Goal: Find specific page/section: Find specific page/section

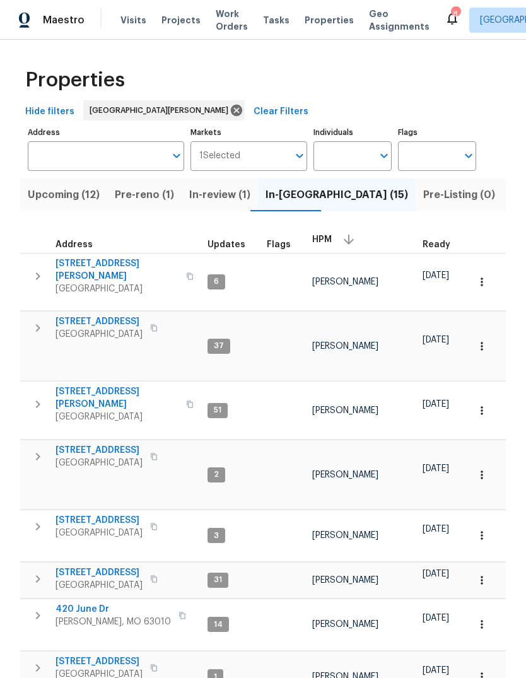
click at [113, 265] on span "3940 Parker Rd" at bounding box center [116, 269] width 123 height 25
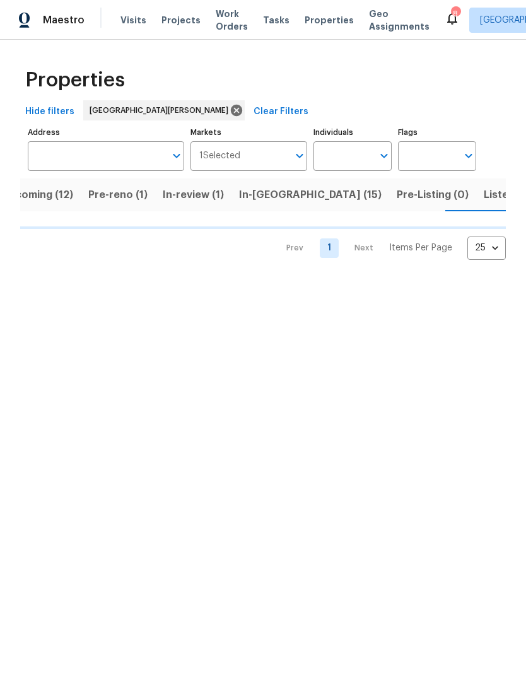
scroll to position [0, 28]
click at [482, 199] on span "Listed (42)" at bounding box center [509, 195] width 55 height 18
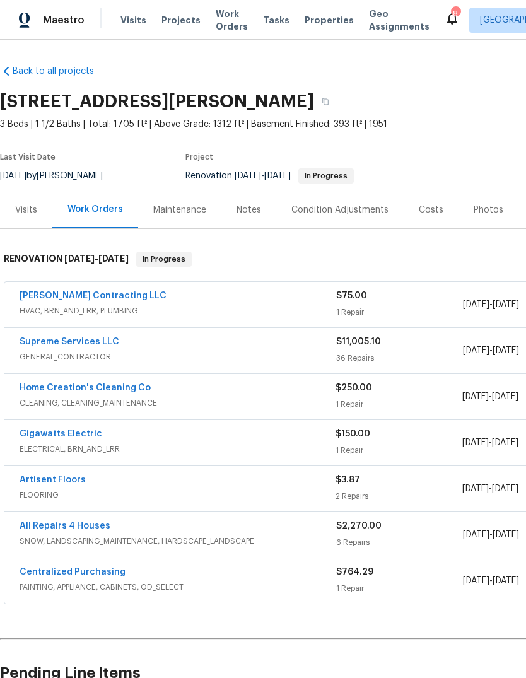
click at [190, 16] on span "Projects" at bounding box center [180, 20] width 39 height 13
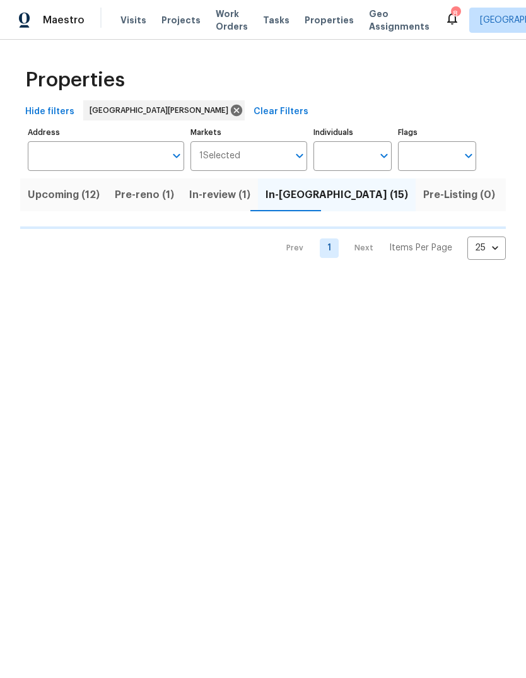
scroll to position [0, 28]
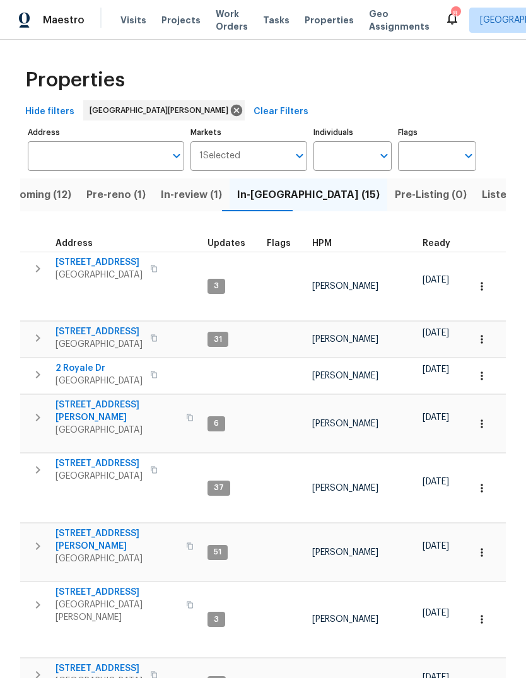
click at [327, 246] on span "HPM" at bounding box center [322, 243] width 20 height 9
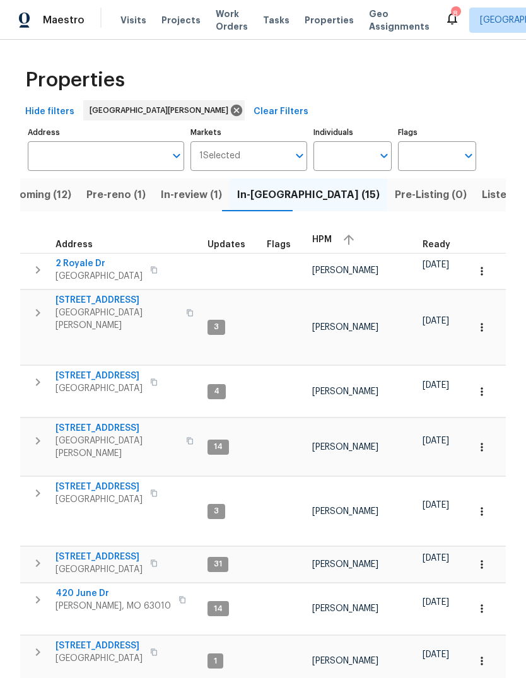
click at [329, 240] on div "HPM" at bounding box center [362, 239] width 100 height 19
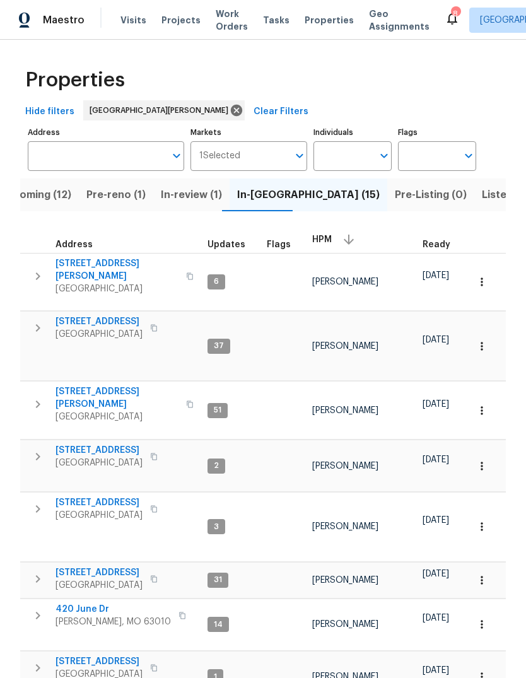
click at [121, 444] on span "[STREET_ADDRESS]" at bounding box center [98, 450] width 87 height 13
